Goal: Information Seeking & Learning: Check status

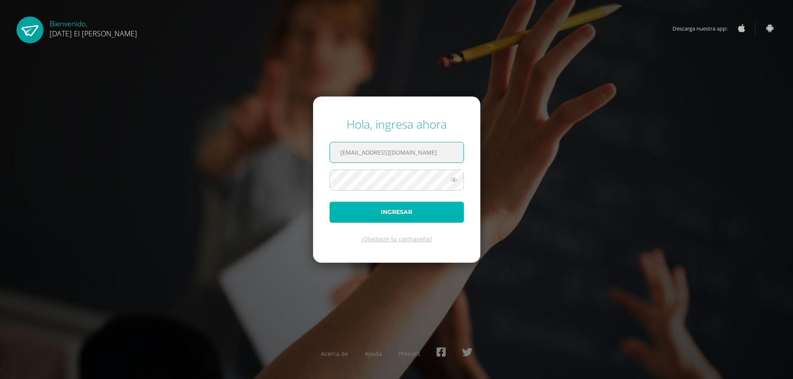
drag, startPoint x: 411, startPoint y: 207, endPoint x: 416, endPoint y: 212, distance: 7.0
click at [411, 208] on button "Ingresar" at bounding box center [397, 212] width 134 height 21
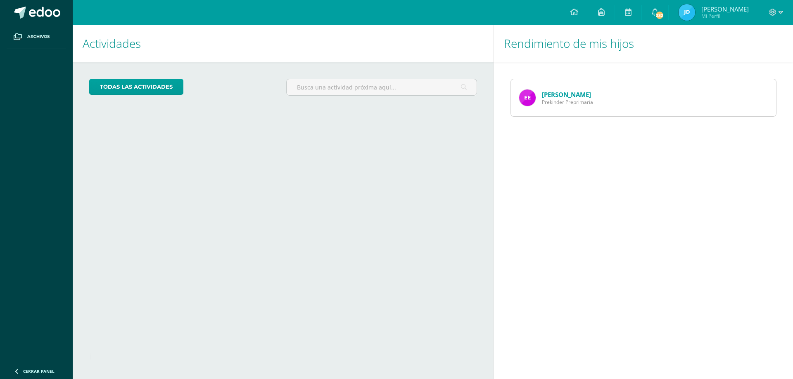
click at [719, 10] on span "[PERSON_NAME]" at bounding box center [724, 9] width 47 height 8
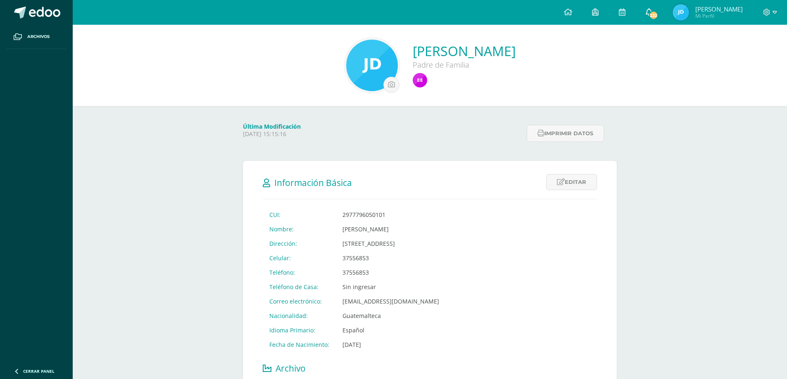
click at [657, 14] on span "232" at bounding box center [653, 15] width 9 height 9
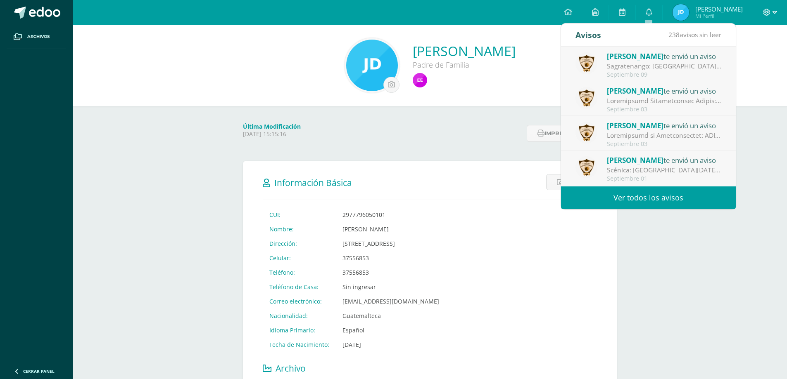
click at [771, 14] on span at bounding box center [770, 12] width 14 height 9
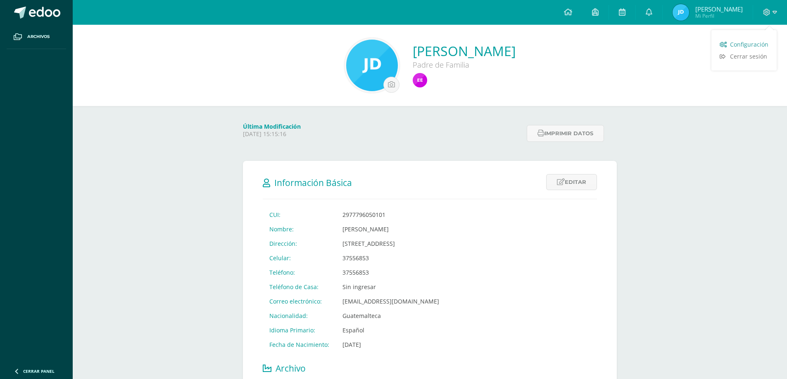
click at [750, 40] on link "Configuración" at bounding box center [743, 44] width 65 height 12
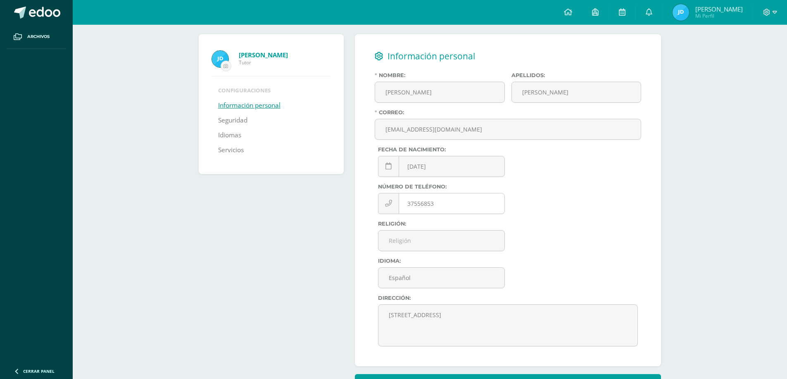
scroll to position [77, 0]
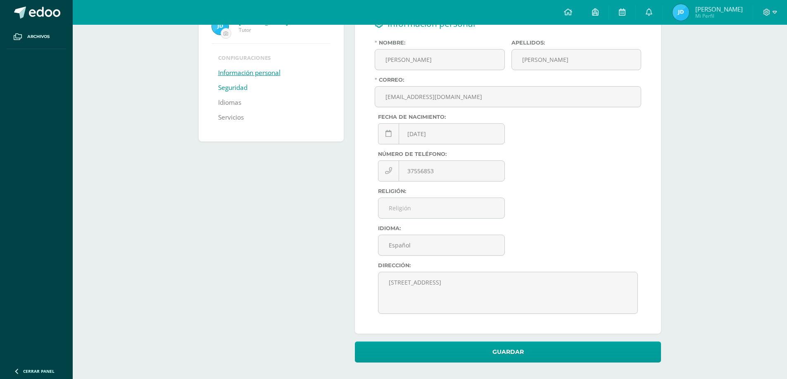
click at [237, 85] on link "Seguridad" at bounding box center [232, 88] width 29 height 15
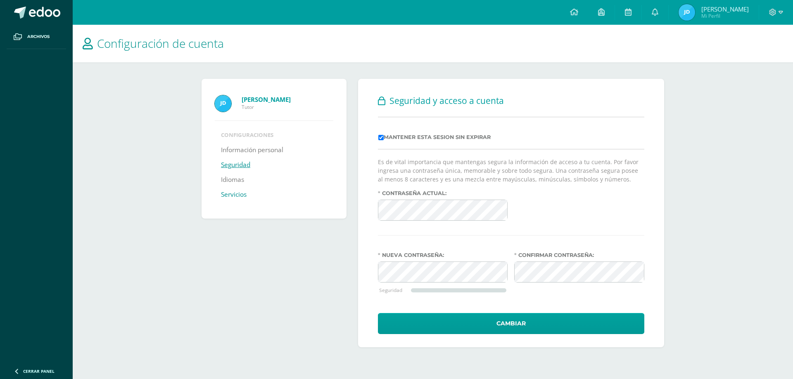
click at [234, 196] on link "Servicios" at bounding box center [234, 194] width 26 height 15
click at [572, 15] on icon at bounding box center [574, 11] width 8 height 7
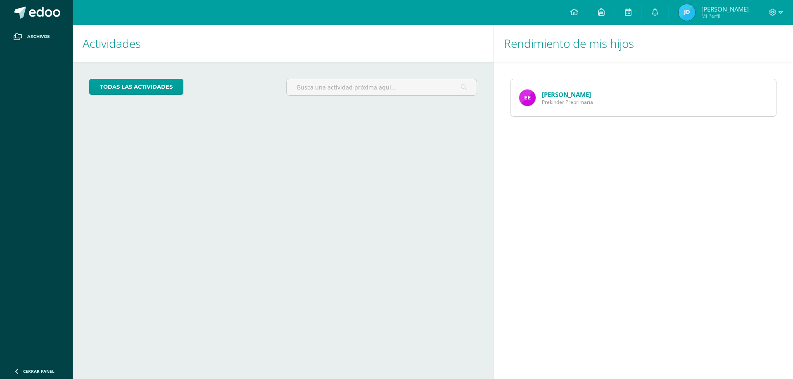
click at [740, 12] on span "[PERSON_NAME]" at bounding box center [724, 9] width 47 height 8
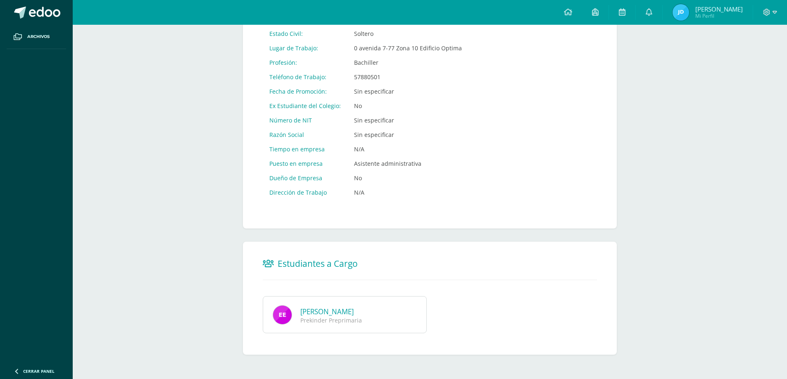
scroll to position [372, 0]
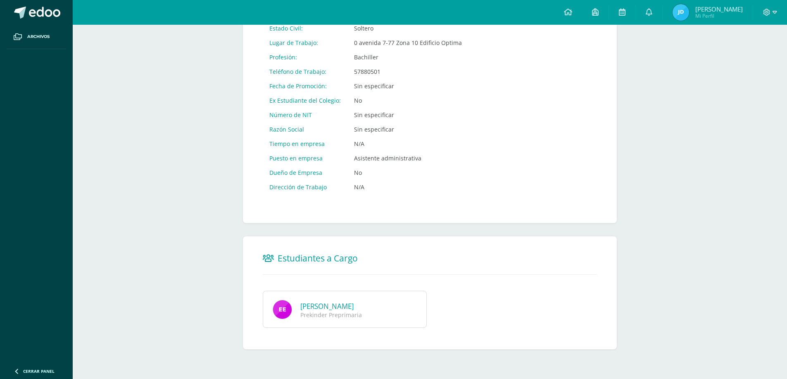
click at [346, 309] on link "Emily Nicolle Escobar Duque" at bounding box center [326, 306] width 53 height 9
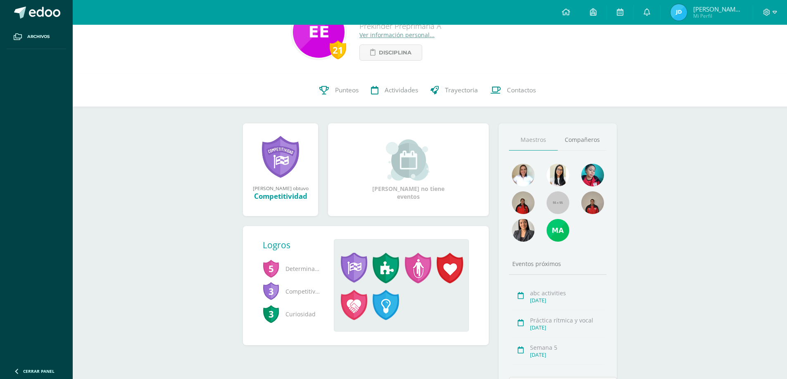
scroll to position [86, 0]
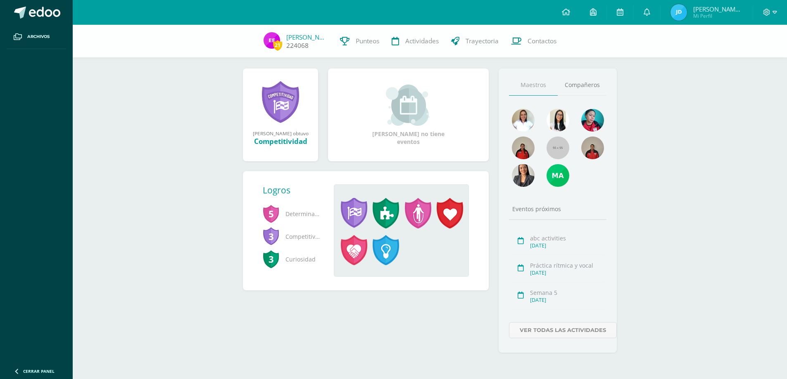
click at [309, 38] on link "Emily Escobar" at bounding box center [306, 37] width 41 height 8
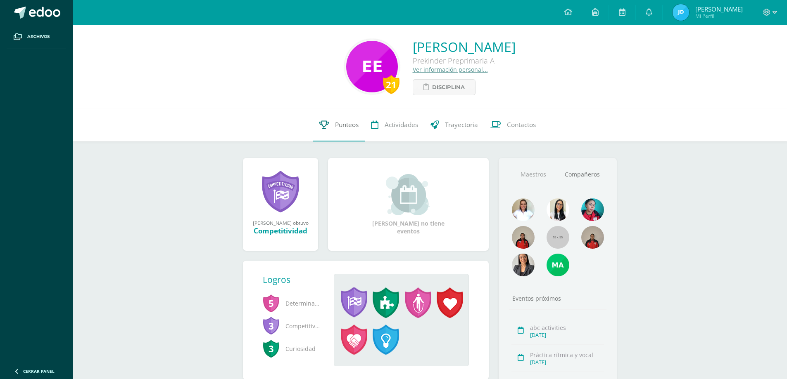
click at [349, 128] on span "Punteos" at bounding box center [347, 125] width 24 height 9
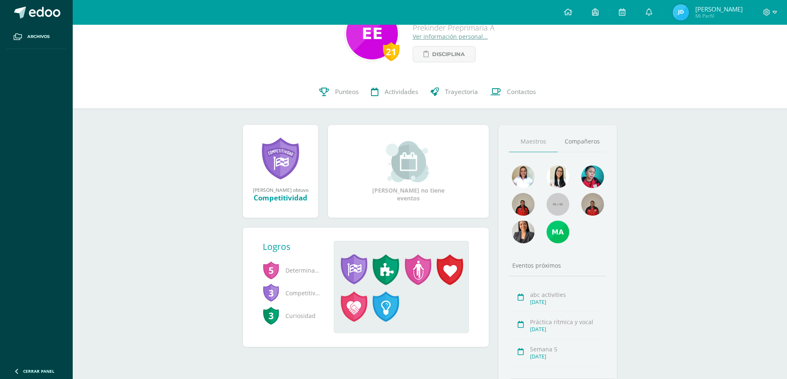
scroll to position [83, 0]
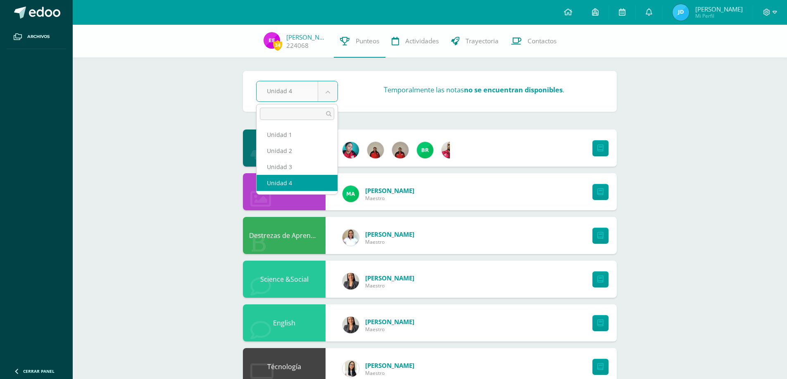
click at [331, 87] on body "Archivos Cerrar panel Configuración Cerrar sesión [PERSON_NAME] Mi Perfil Aviso…" at bounding box center [393, 332] width 787 height 665
select select "Unidad 3"
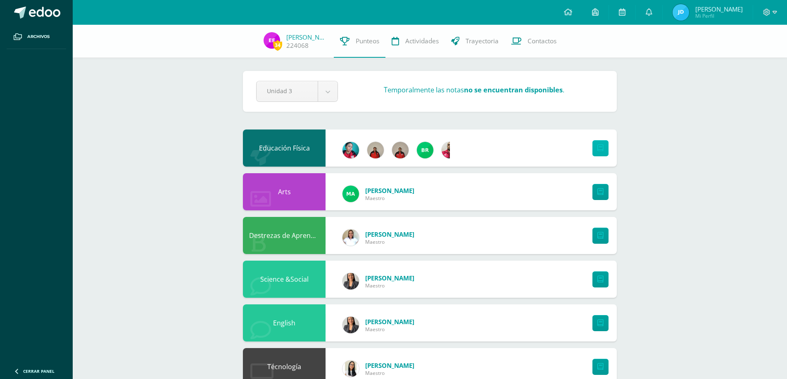
click at [599, 152] on link at bounding box center [600, 148] width 16 height 16
click at [327, 93] on body "Archivos Cerrar panel Configuración Cerrar sesión [PERSON_NAME] Mi Perfil Aviso…" at bounding box center [393, 332] width 787 height 665
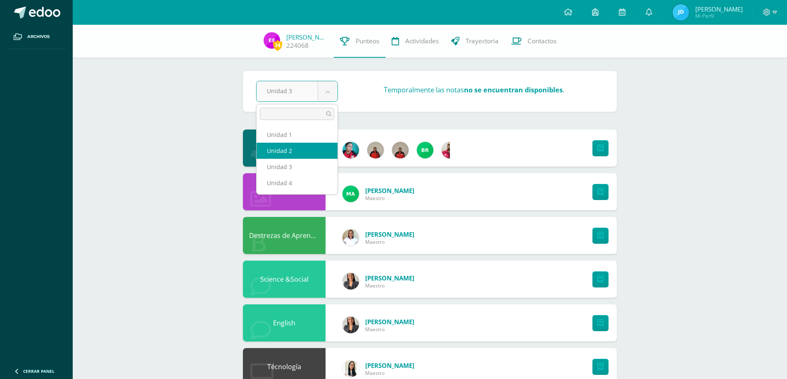
select select "Unidad 2"
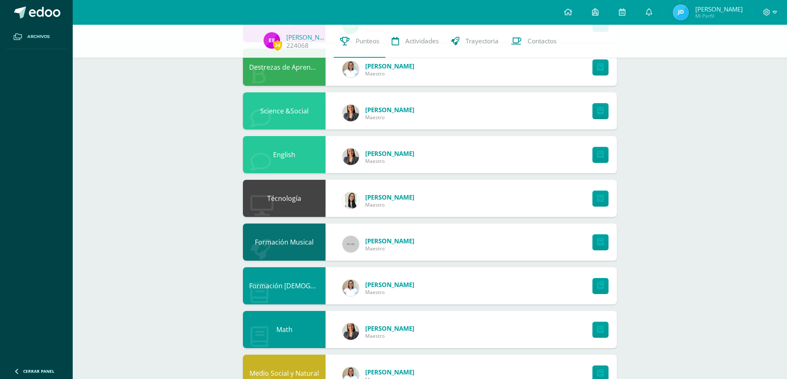
scroll to position [38, 0]
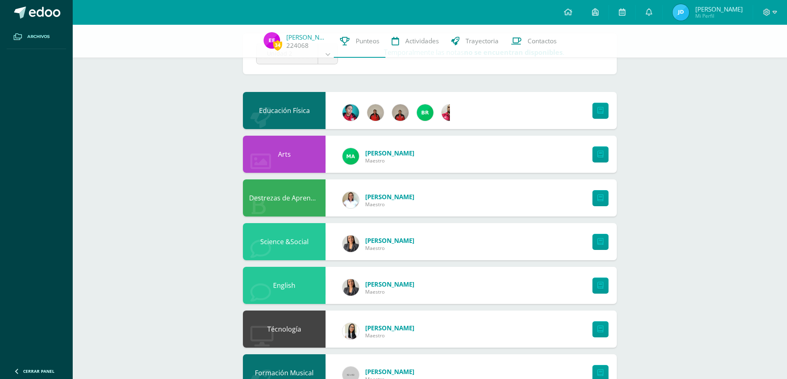
click at [49, 45] on link "Archivos" at bounding box center [36, 37] width 59 height 24
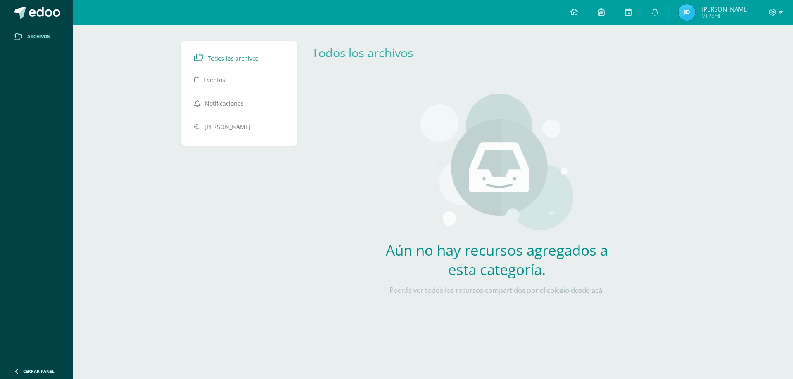
click at [573, 9] on icon at bounding box center [574, 11] width 8 height 7
click at [604, 14] on link at bounding box center [601, 12] width 26 height 25
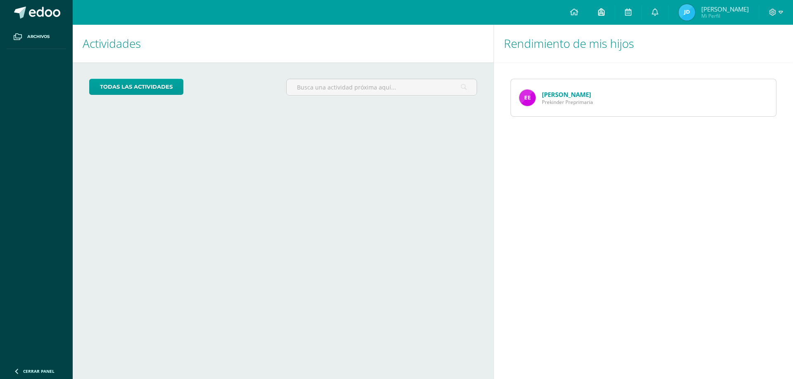
click at [607, 13] on link at bounding box center [601, 12] width 26 height 25
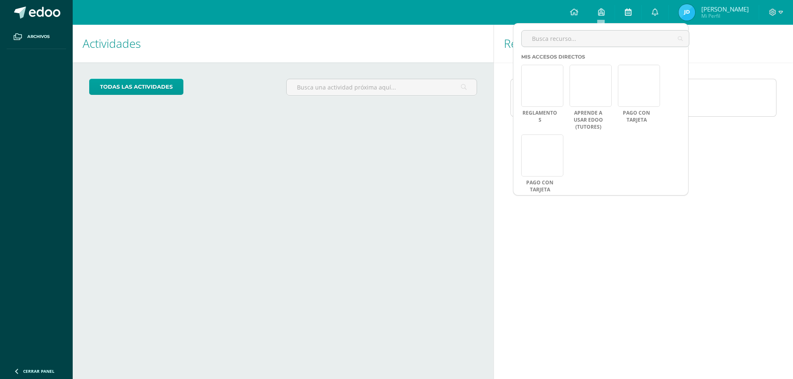
click at [622, 20] on link at bounding box center [628, 12] width 26 height 25
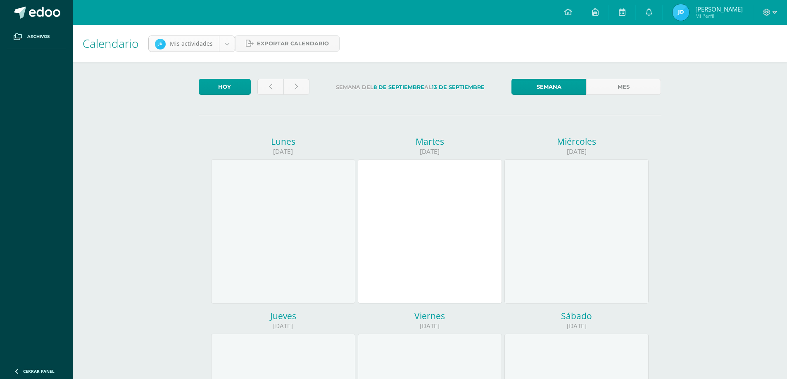
click at [230, 40] on body "Archivos Cerrar panel Configuración Cerrar sesión [PERSON_NAME] Mi Perfil Aviso…" at bounding box center [393, 344] width 787 height 689
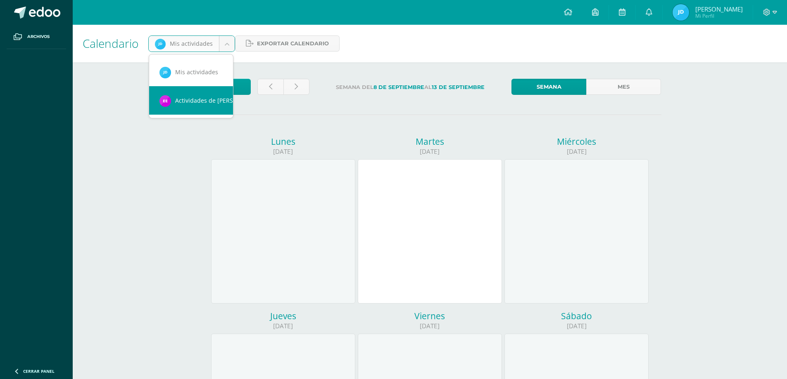
click at [306, 60] on body "Archivos Cerrar panel Configuración Cerrar sesión [PERSON_NAME] Mi Perfil Aviso…" at bounding box center [393, 344] width 787 height 689
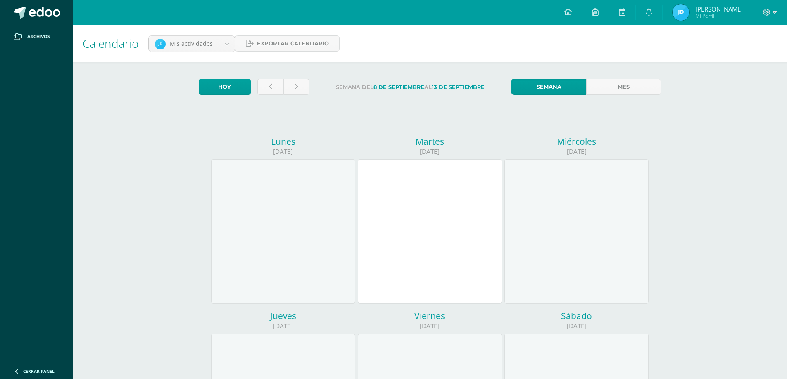
click at [725, 19] on span "Mi Perfil" at bounding box center [718, 15] width 47 height 7
